Goal: Task Accomplishment & Management: Use online tool/utility

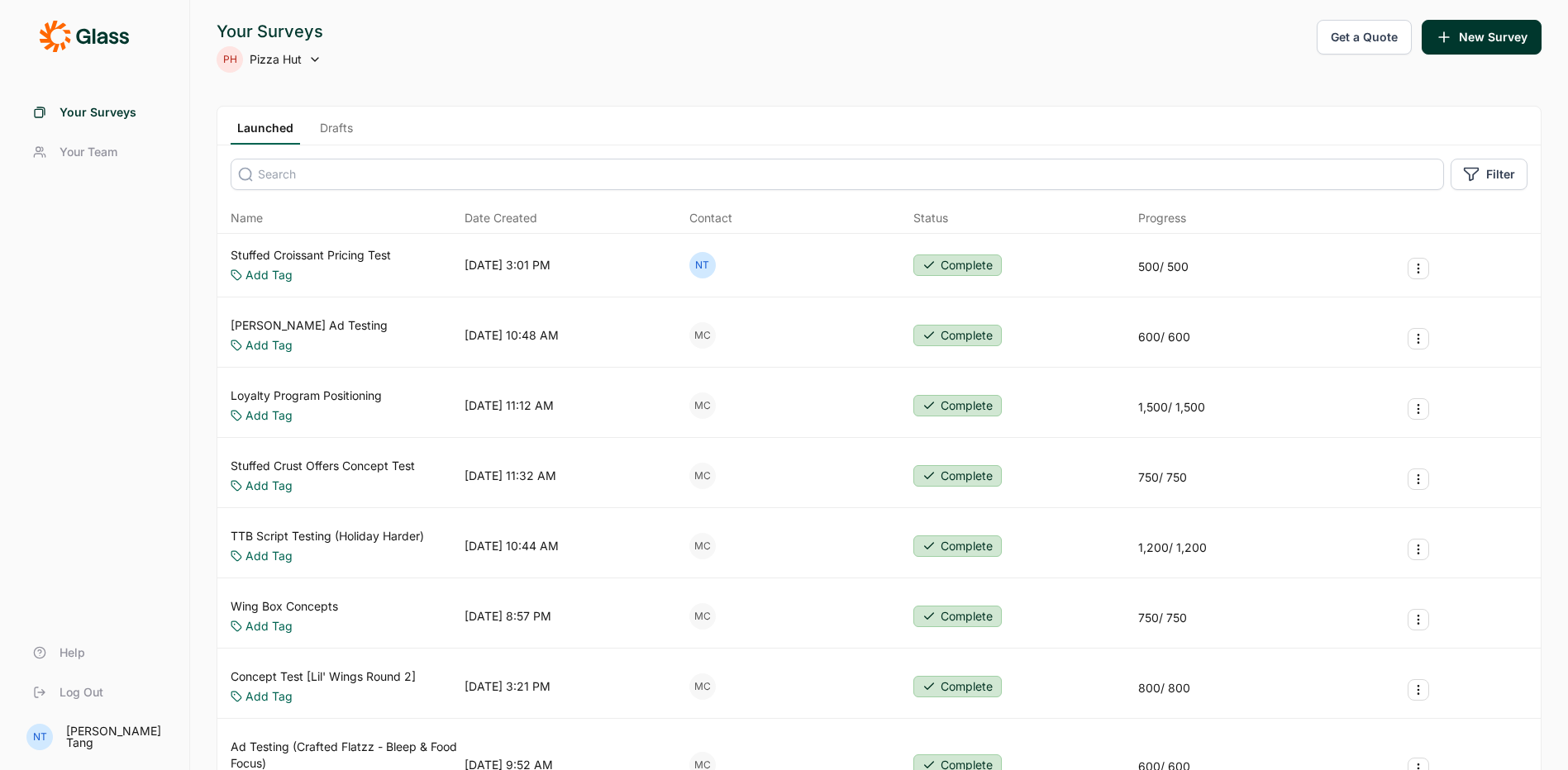
click at [358, 403] on link "Loyalty Program Positioning" at bounding box center [306, 396] width 151 height 17
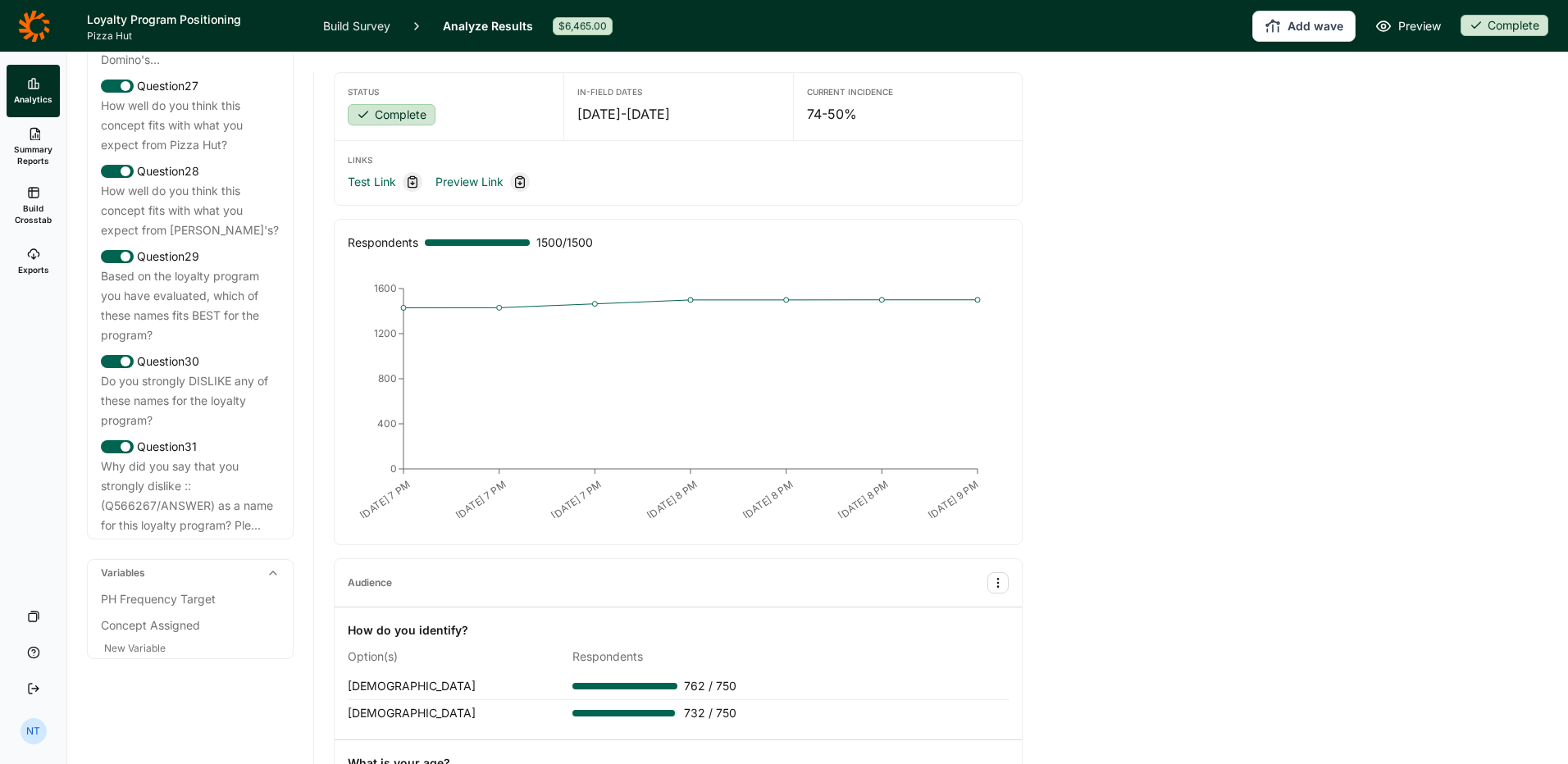
scroll to position [3239, 0]
click at [291, 435] on div "Survey Summary Demographic Questions Question 1 What is your age? Question 2 Ho…" at bounding box center [190, 408] width 246 height 712
click at [322, 571] on div "Status Complete In-Field Dates [DATE] - [DATE] Current Incidence 74-50% Links T…" at bounding box center [941, 408] width 1253 height 712
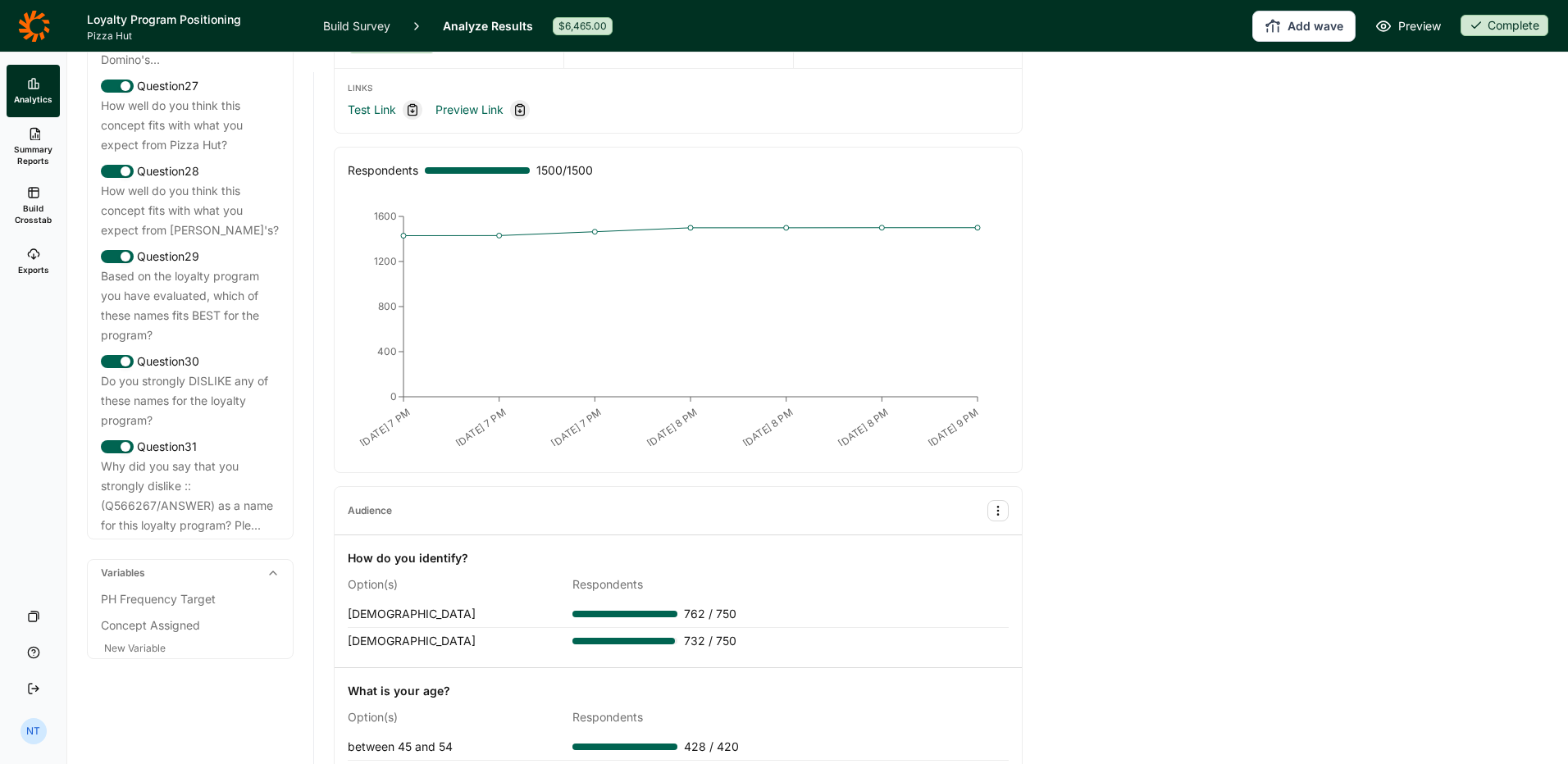
scroll to position [0, 0]
